Goal: Transaction & Acquisition: Obtain resource

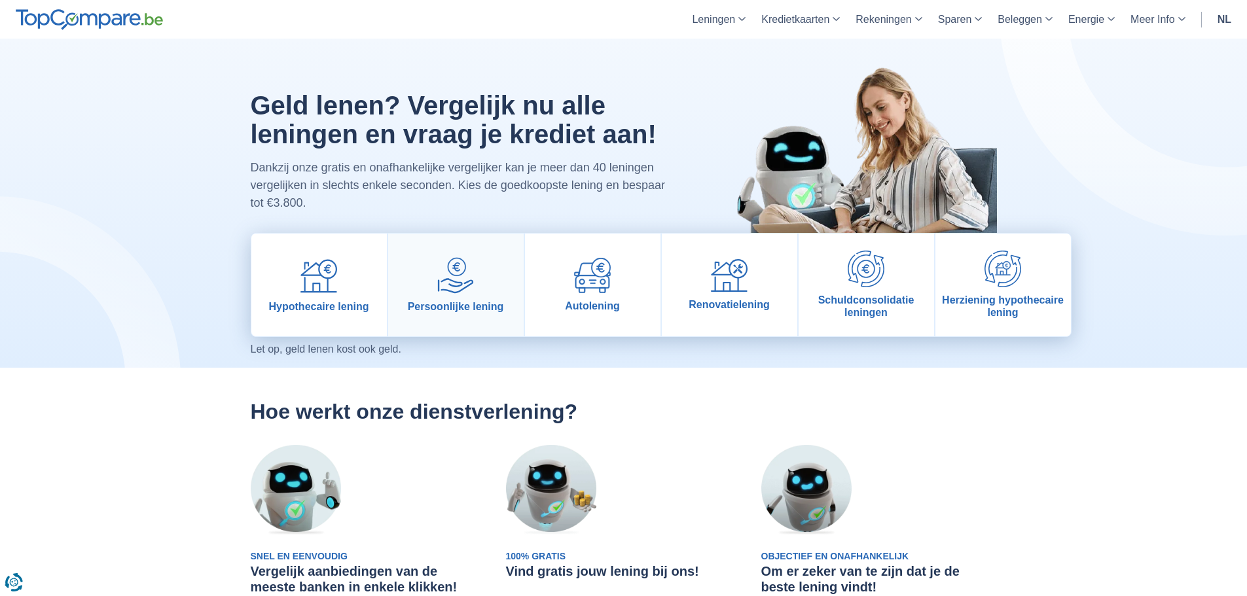
click at [446, 287] on img at bounding box center [455, 275] width 37 height 37
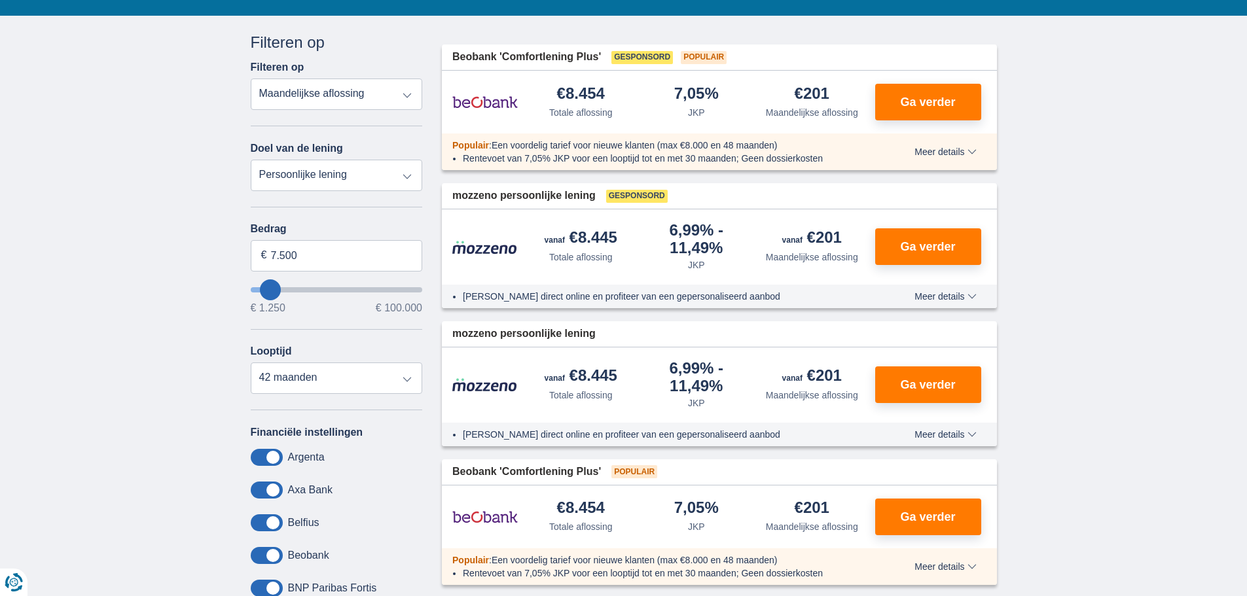
scroll to position [327, 0]
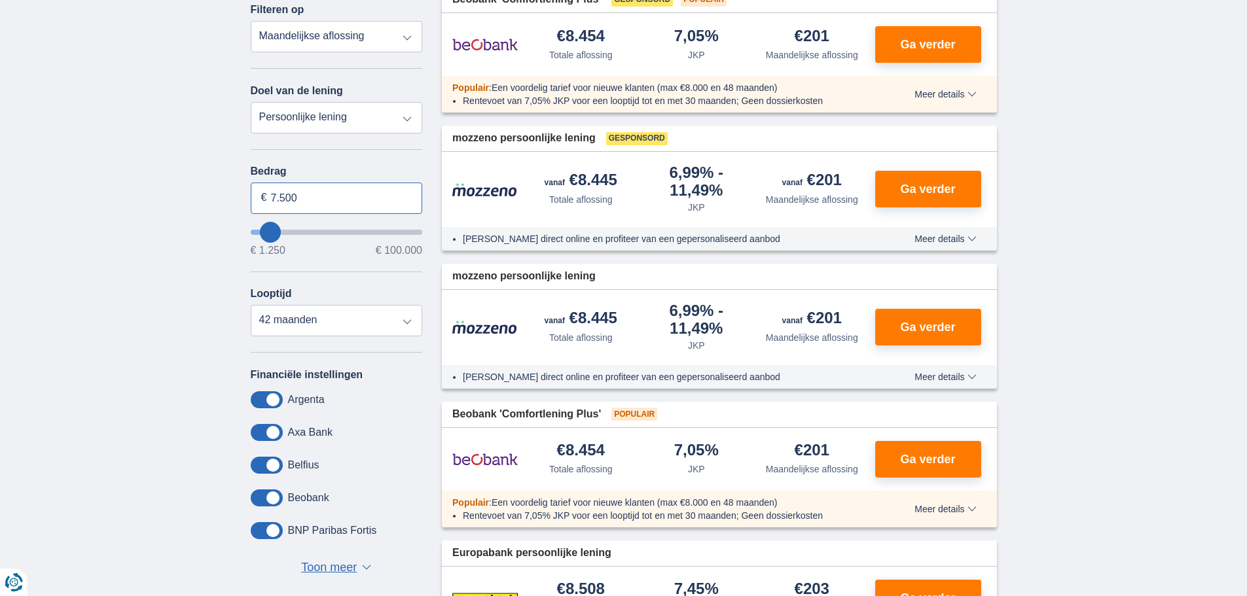
click at [309, 197] on input "7.500" at bounding box center [337, 198] width 172 height 31
type input "7"
type input "3.000"
type input "3250"
select select "30"
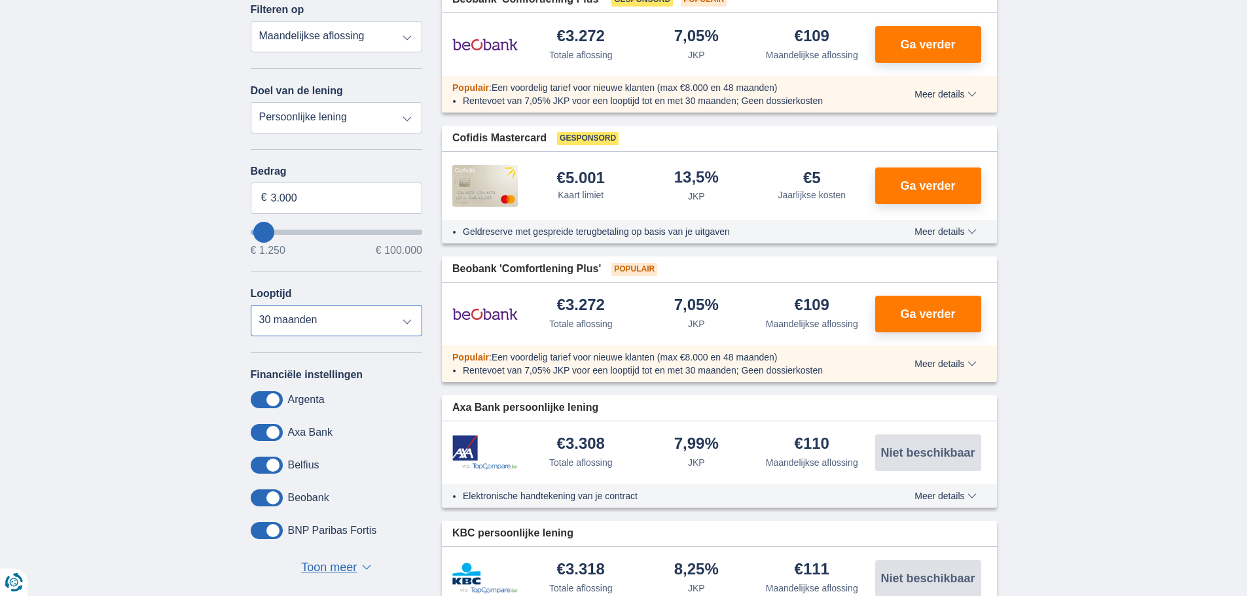
click at [251, 305] on select "12 maanden 18 maanden 24 maanden 30 maanden" at bounding box center [337, 320] width 172 height 31
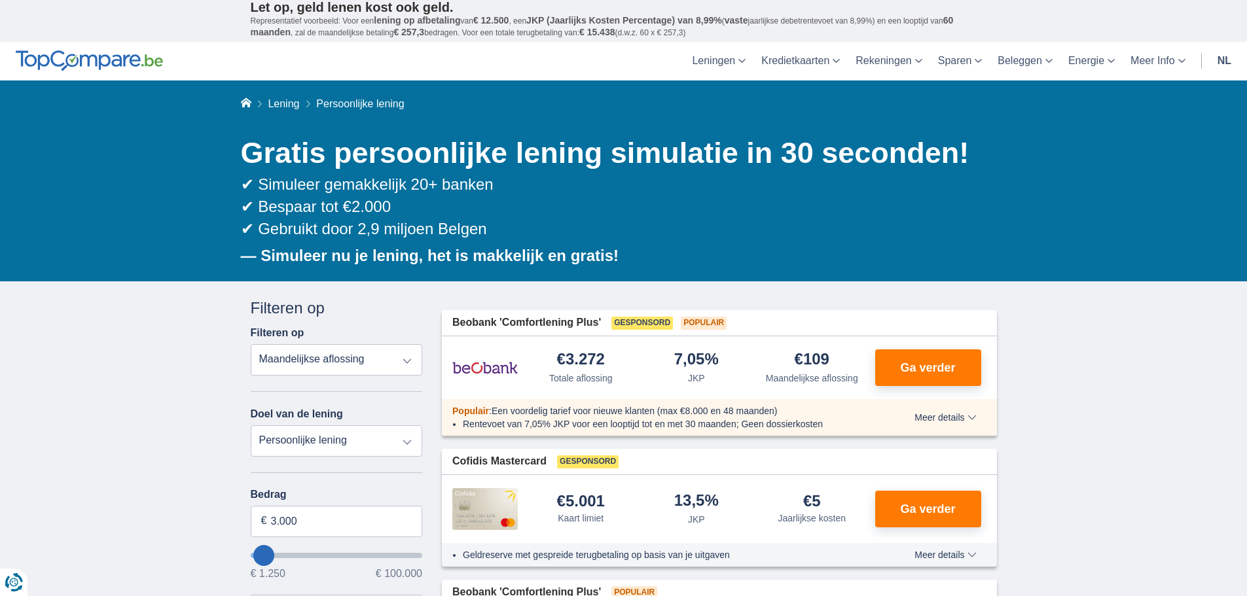
scroll to position [0, 0]
